Goal: Check status

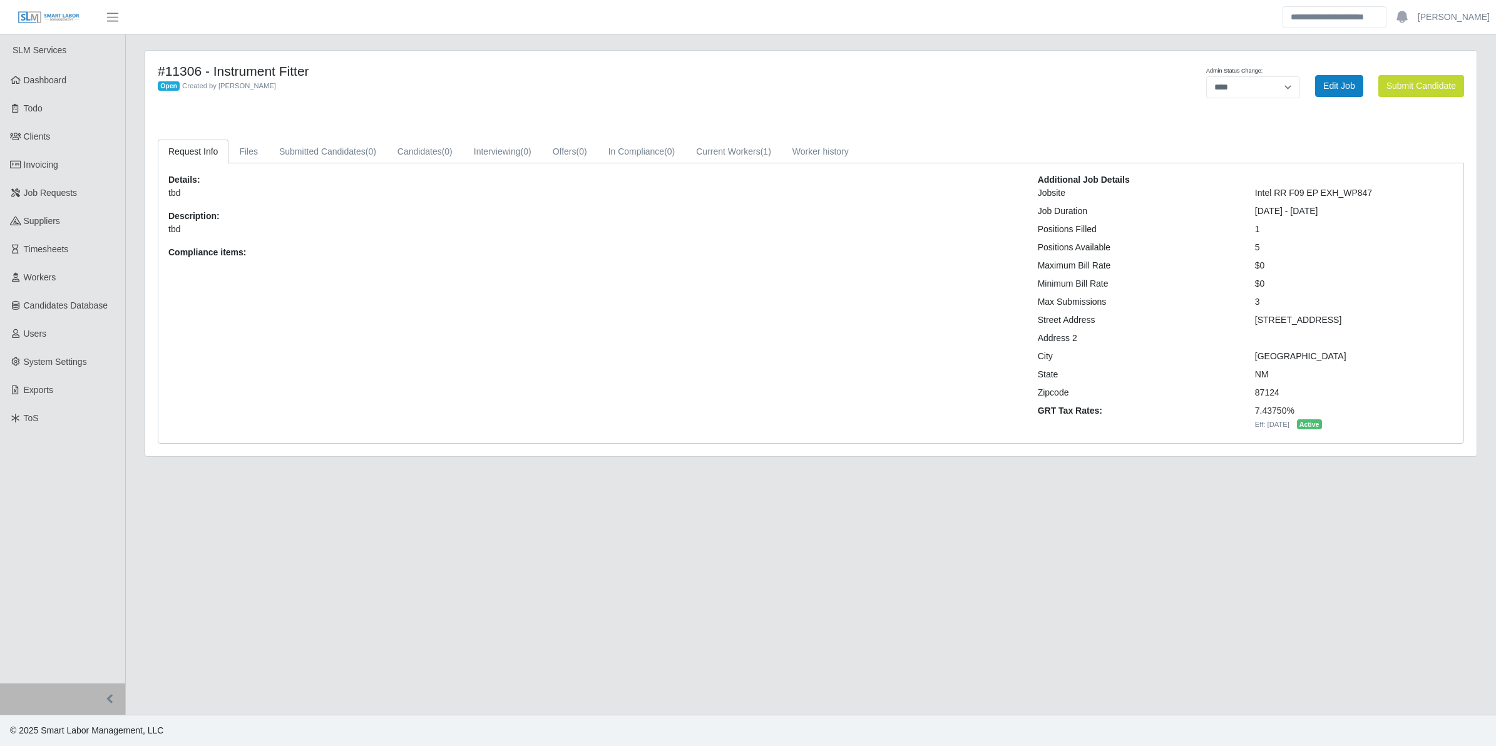
select select "****"
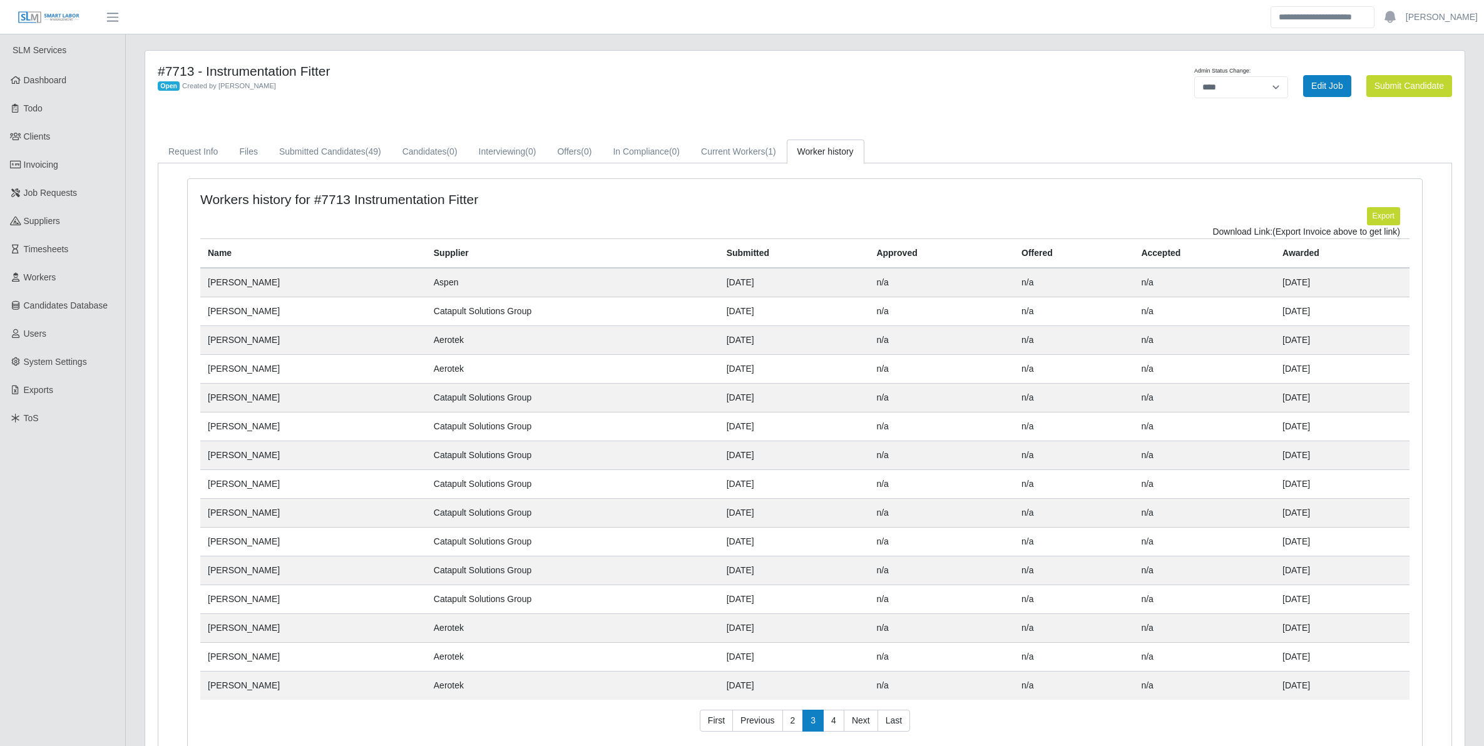
select select "****"
click at [310, 155] on link "Submitted Candidates (49)" at bounding box center [330, 152] width 123 height 24
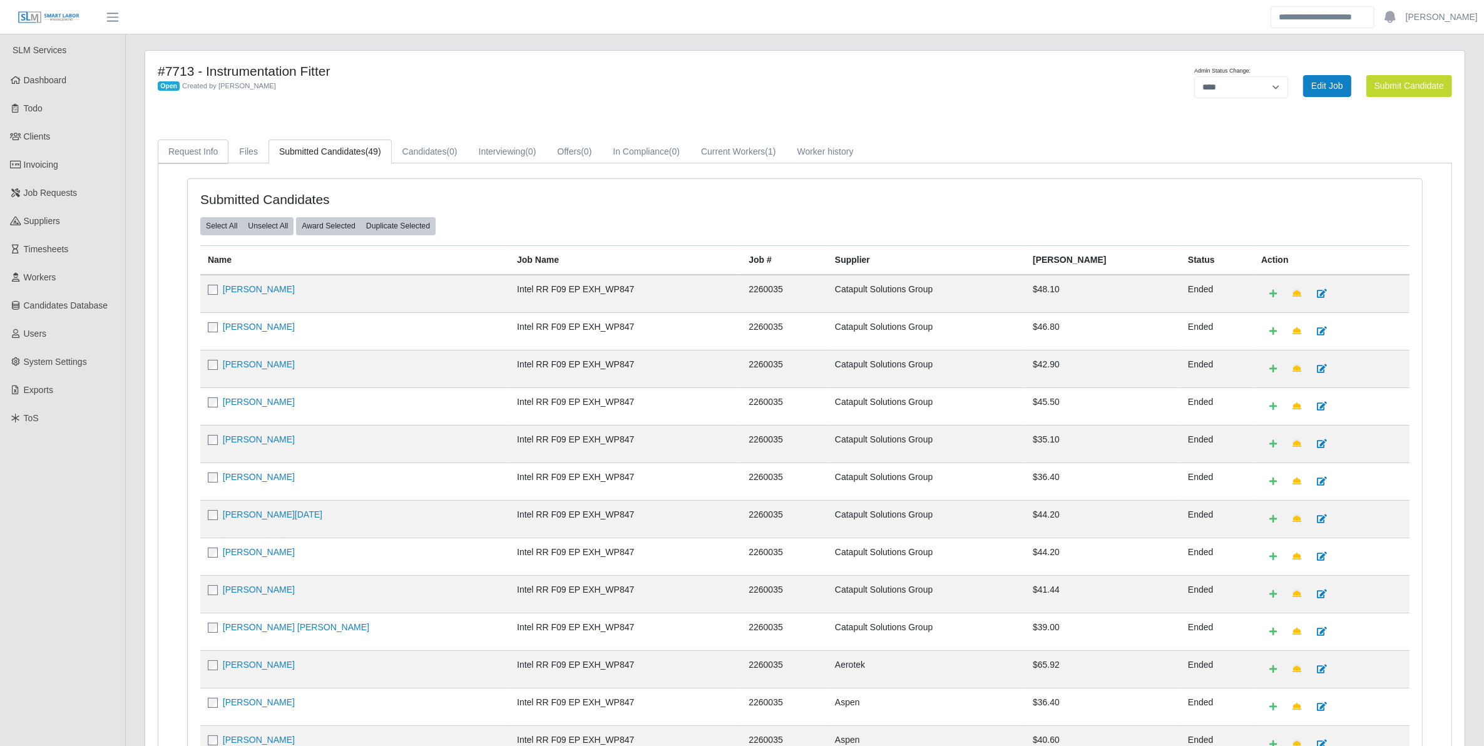
click at [211, 152] on link "Request Info" at bounding box center [193, 152] width 71 height 24
